Goal: Information Seeking & Learning: Find specific fact

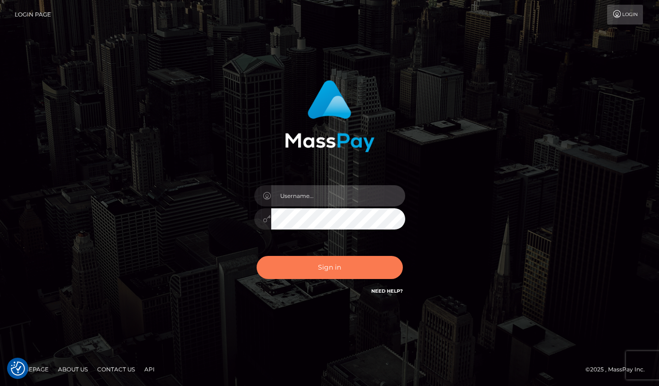
type input "grace.rush"
click at [359, 268] on button "Sign in" at bounding box center [329, 267] width 146 height 23
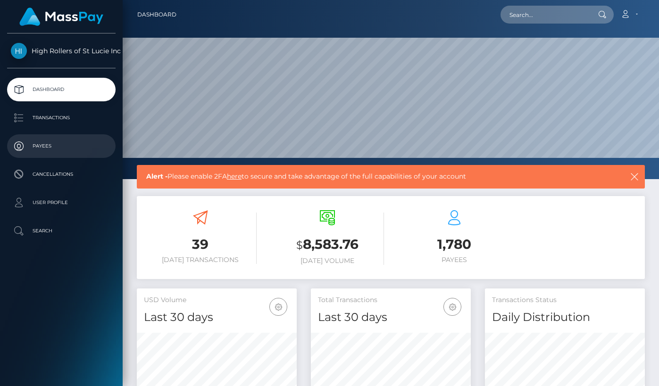
scroll to position [167, 160]
click at [72, 148] on p "Payees" at bounding box center [61, 146] width 101 height 14
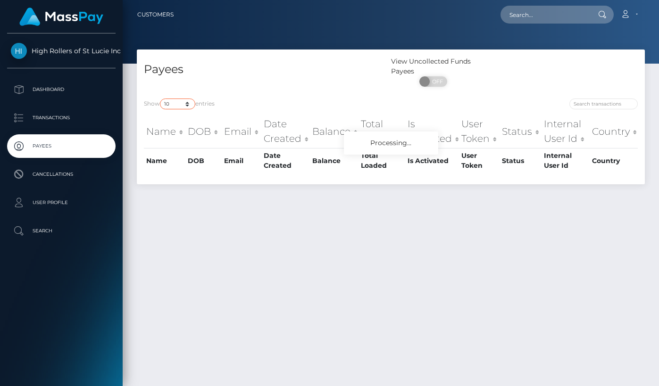
click at [175, 101] on select "10 25 50 100 250" at bounding box center [177, 104] width 35 height 11
select select "250"
click at [161, 99] on select "10 25 50 100 250" at bounding box center [177, 104] width 35 height 11
click at [255, 67] on h4 "Payees" at bounding box center [264, 69] width 240 height 16
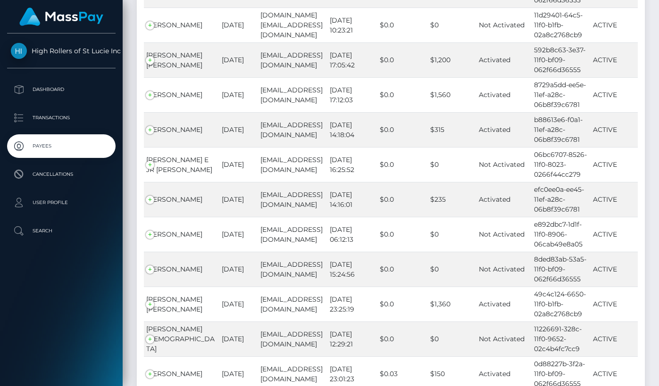
scroll to position [8542, 0]
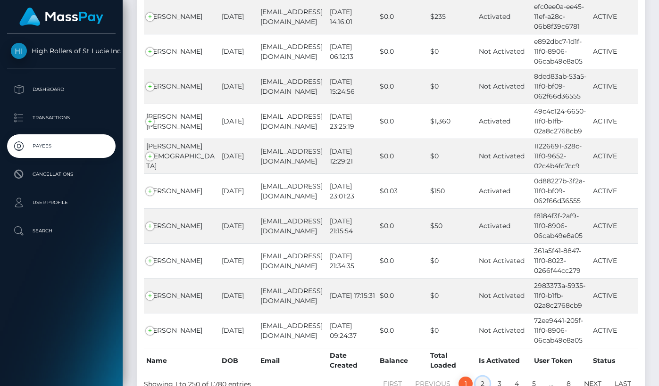
click at [480, 377] on link "2" at bounding box center [482, 384] width 14 height 14
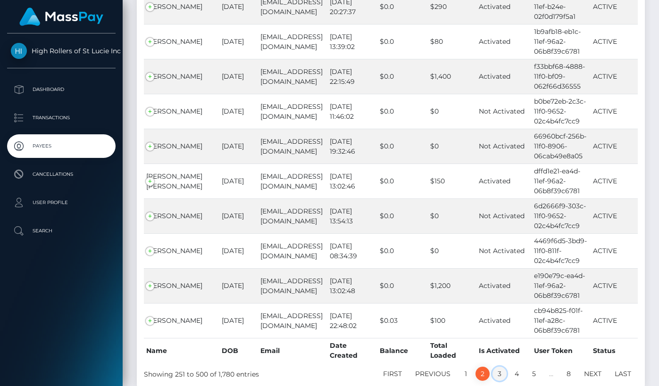
click at [494, 367] on link "3" at bounding box center [499, 374] width 14 height 14
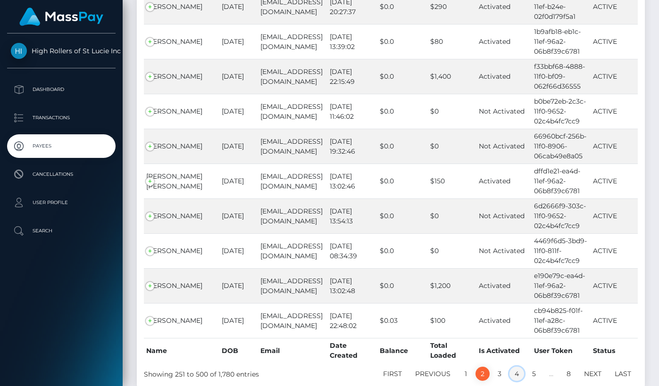
click at [518, 367] on link "4" at bounding box center [516, 374] width 15 height 14
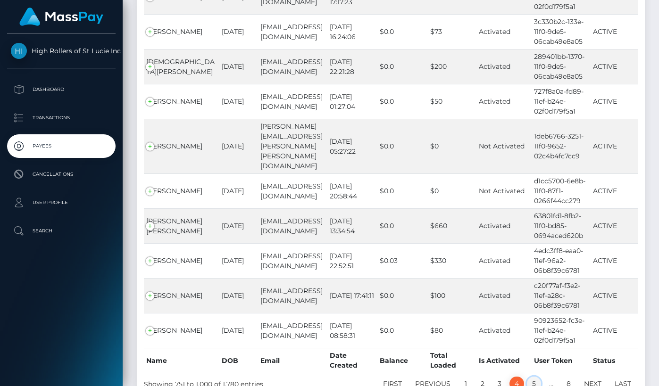
click at [533, 377] on link "5" at bounding box center [534, 384] width 14 height 14
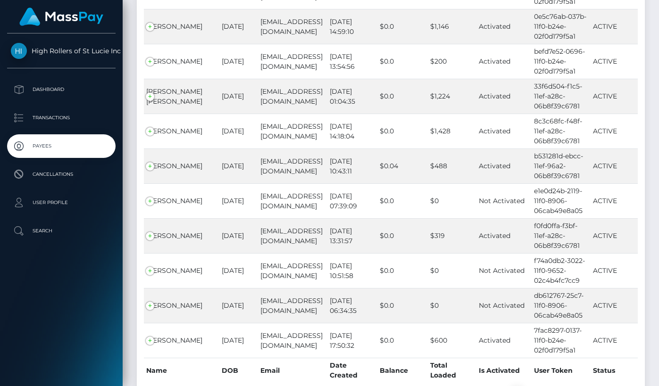
scroll to position [8562, 0]
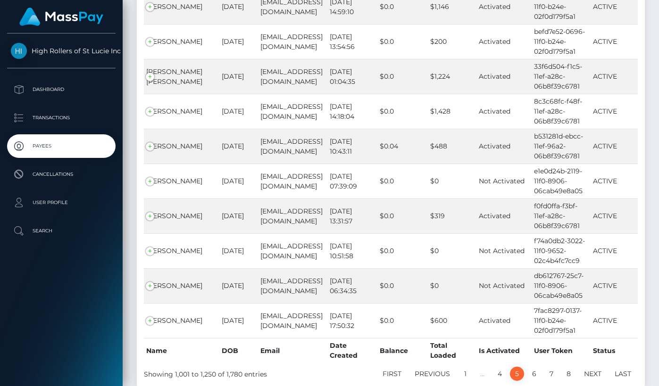
click at [528, 367] on li "6" at bounding box center [533, 374] width 17 height 14
click at [530, 367] on link "6" at bounding box center [534, 374] width 15 height 14
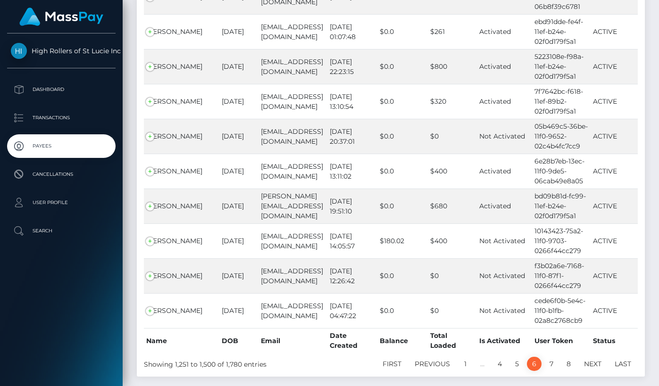
scroll to position [8552, 0]
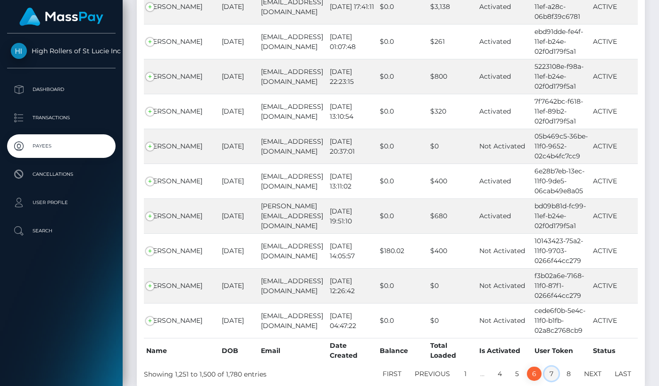
click at [549, 367] on link "7" at bounding box center [551, 374] width 14 height 14
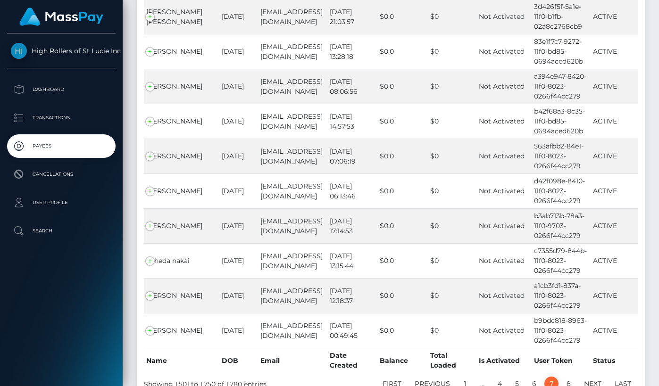
scroll to position [5670, 0]
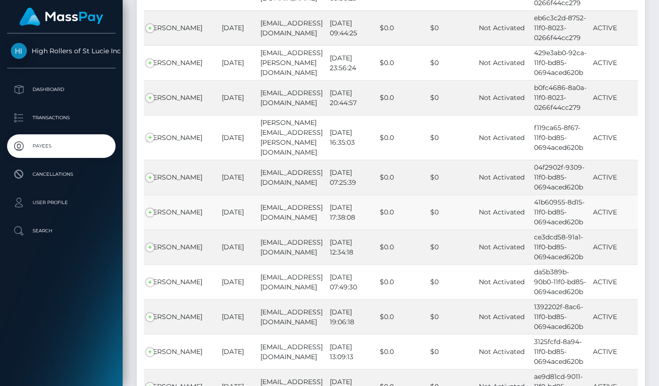
click at [176, 195] on td "[PERSON_NAME]" at bounding box center [181, 212] width 75 height 35
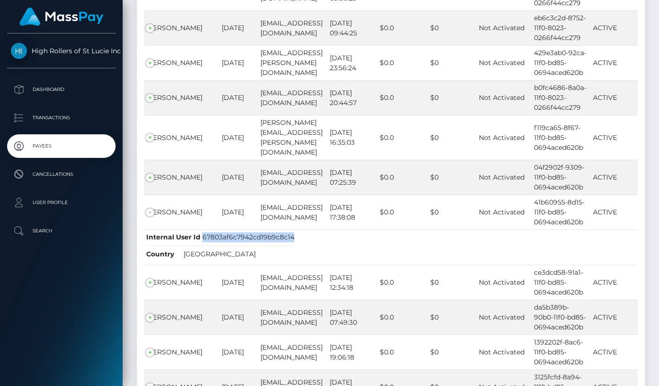
drag, startPoint x: 202, startPoint y: 216, endPoint x: 291, endPoint y: 218, distance: 89.1
click at [291, 233] on span "67803af6c7942cd19b9c8c14" at bounding box center [248, 237] width 92 height 8
copy span "67803af6c7942cd19b9c8c14"
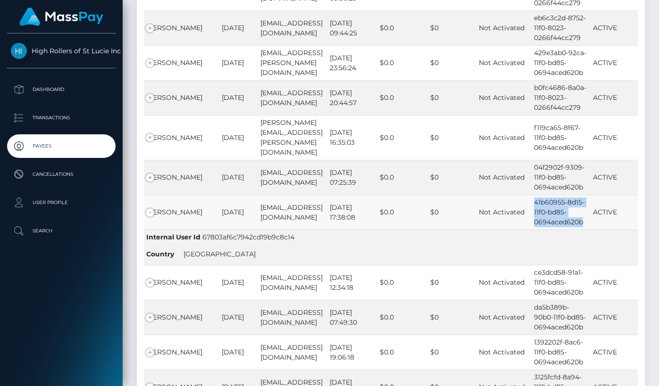
drag, startPoint x: 529, startPoint y: 182, endPoint x: 582, endPoint y: 203, distance: 56.9
click at [582, 203] on td "41b60955-8d15-11f0-bd85-0694aced620b" at bounding box center [560, 212] width 59 height 35
copy td "41b60955-8d15-11f0-bd85-0694aced620b"
drag, startPoint x: 190, startPoint y: 194, endPoint x: 149, endPoint y: 195, distance: 41.0
click at [149, 195] on td "[PERSON_NAME]" at bounding box center [181, 212] width 75 height 35
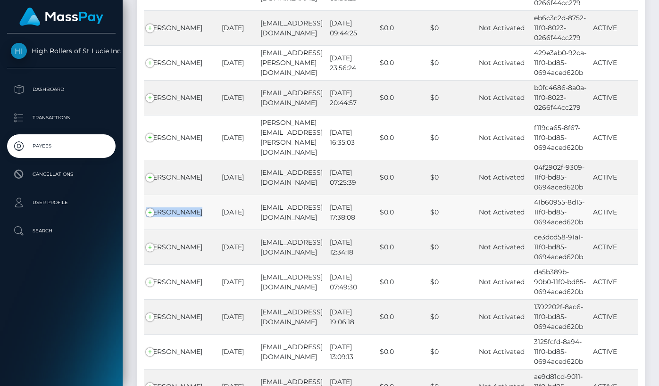
copy td "[PERSON_NAME]"
